Goal: Task Accomplishment & Management: Manage account settings

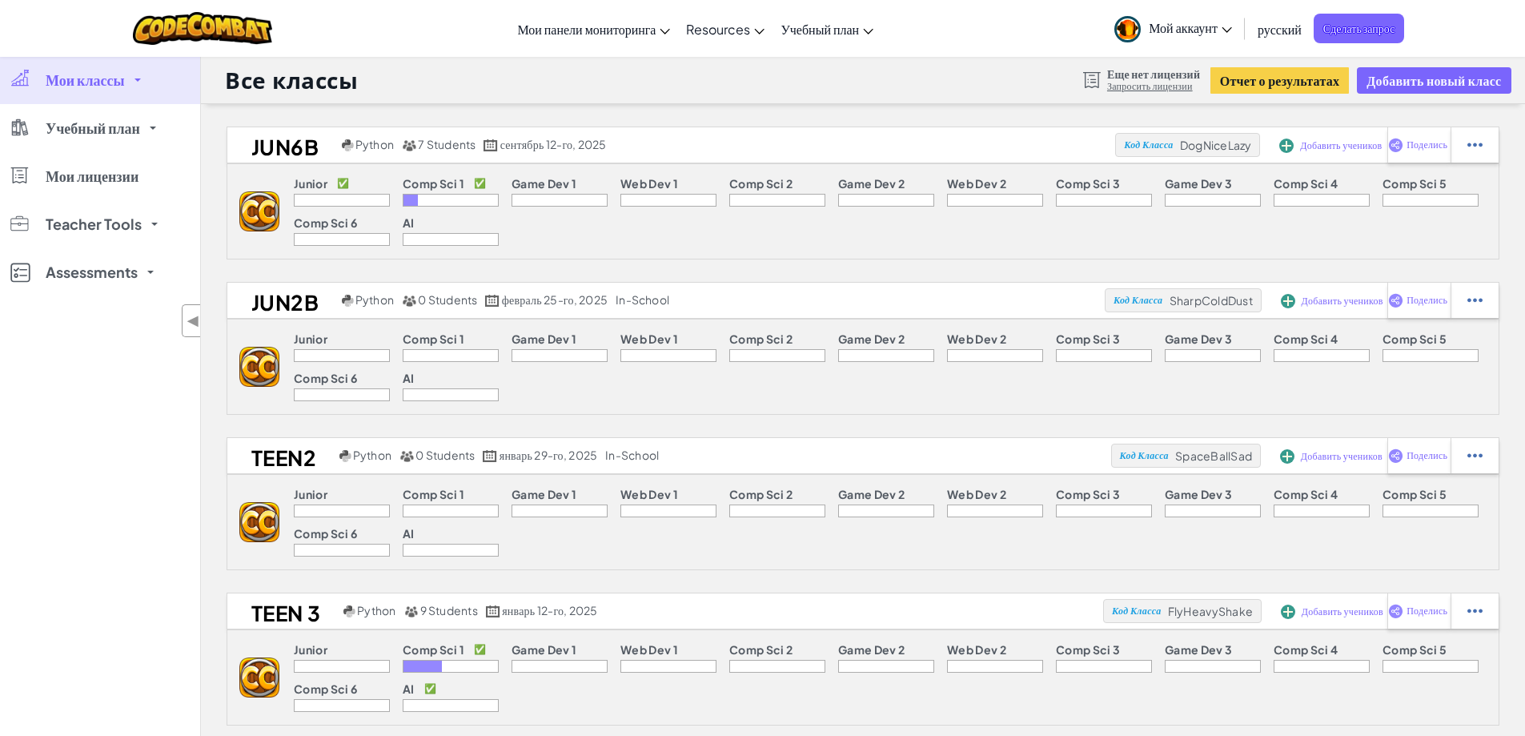
click at [1171, 28] on span "Мой аккаунт" at bounding box center [1190, 27] width 83 height 17
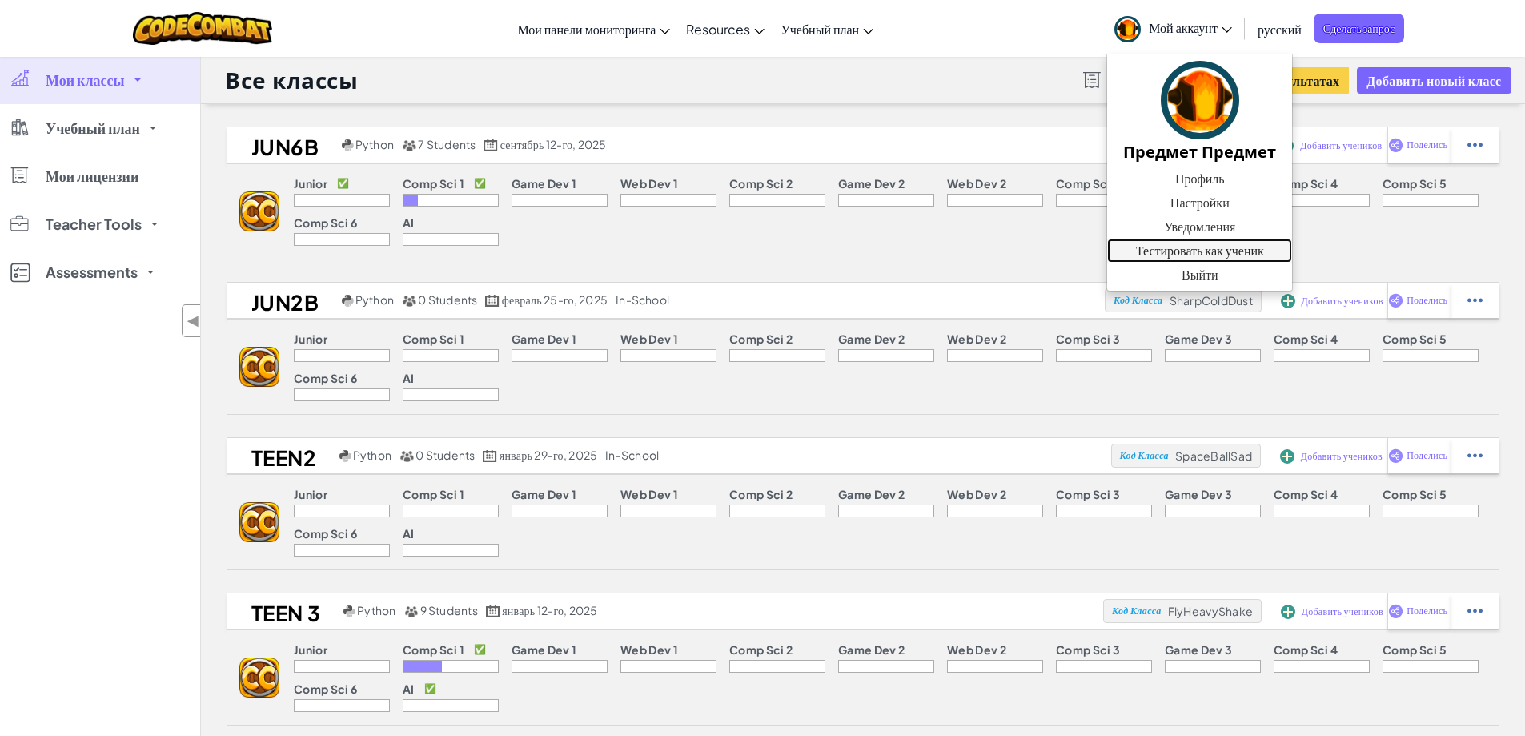
click at [1187, 251] on link "Тестировать как ученик" at bounding box center [1199, 251] width 185 height 24
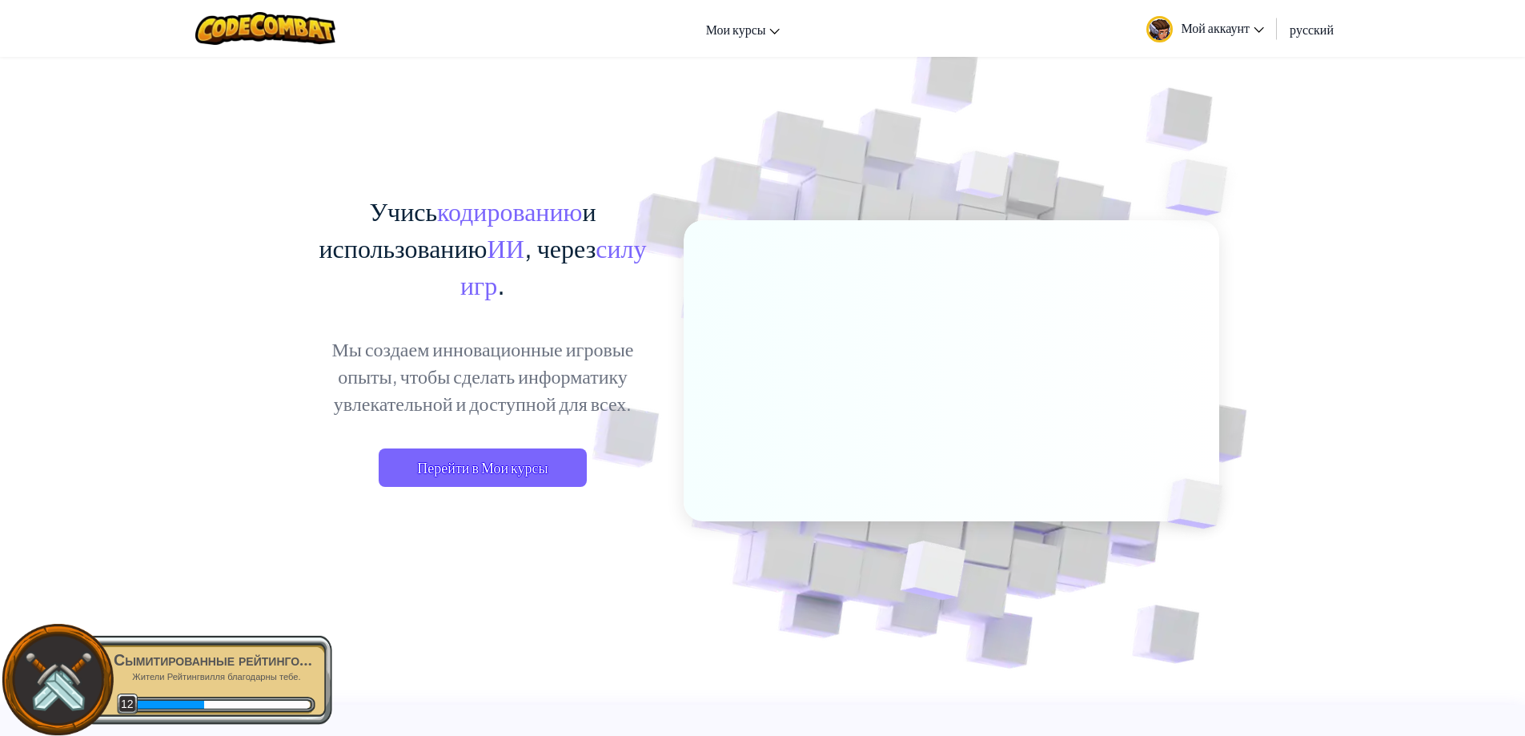
click at [1235, 20] on span "Мой аккаунт" at bounding box center [1222, 27] width 83 height 17
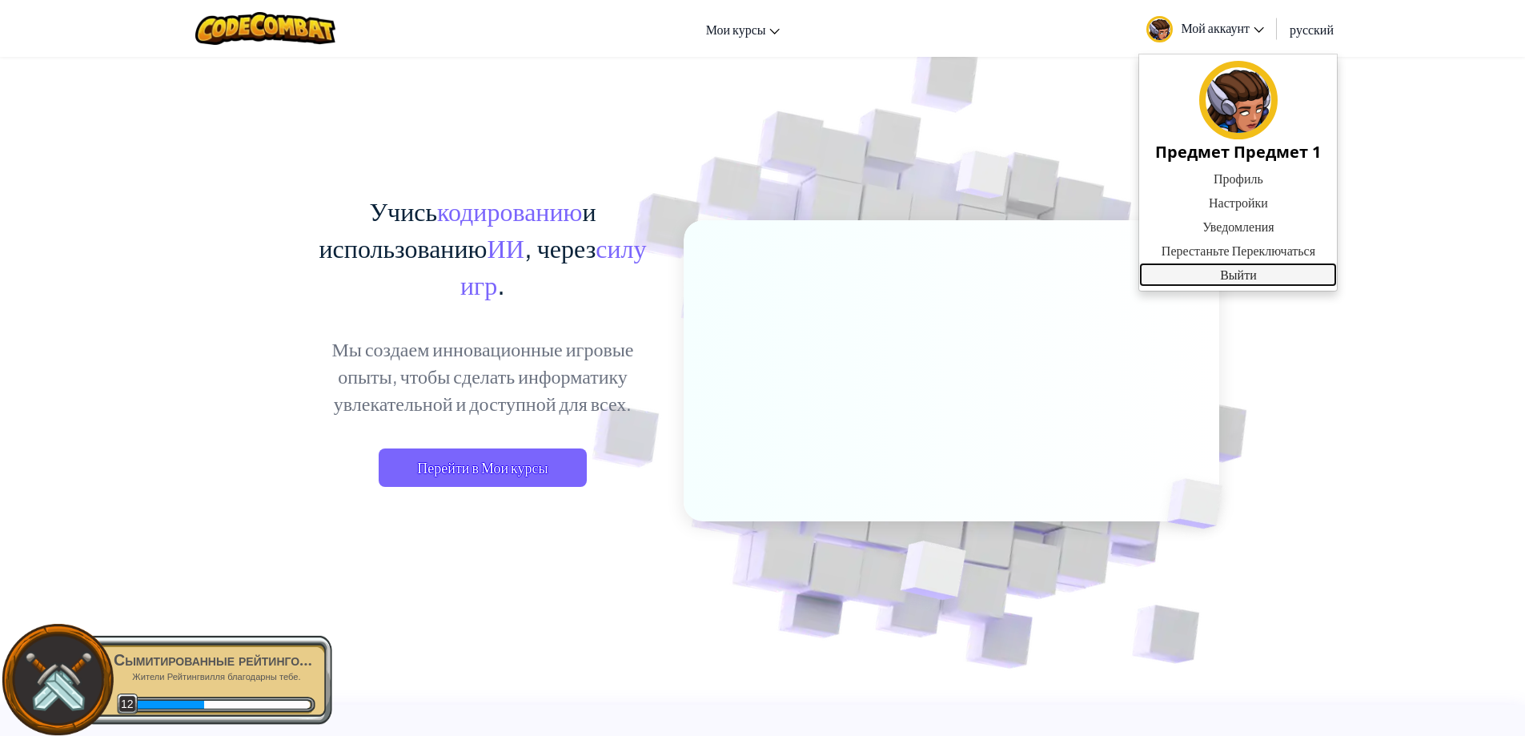
click at [1252, 283] on link "Выйти" at bounding box center [1238, 275] width 198 height 24
